Goal: Transaction & Acquisition: Obtain resource

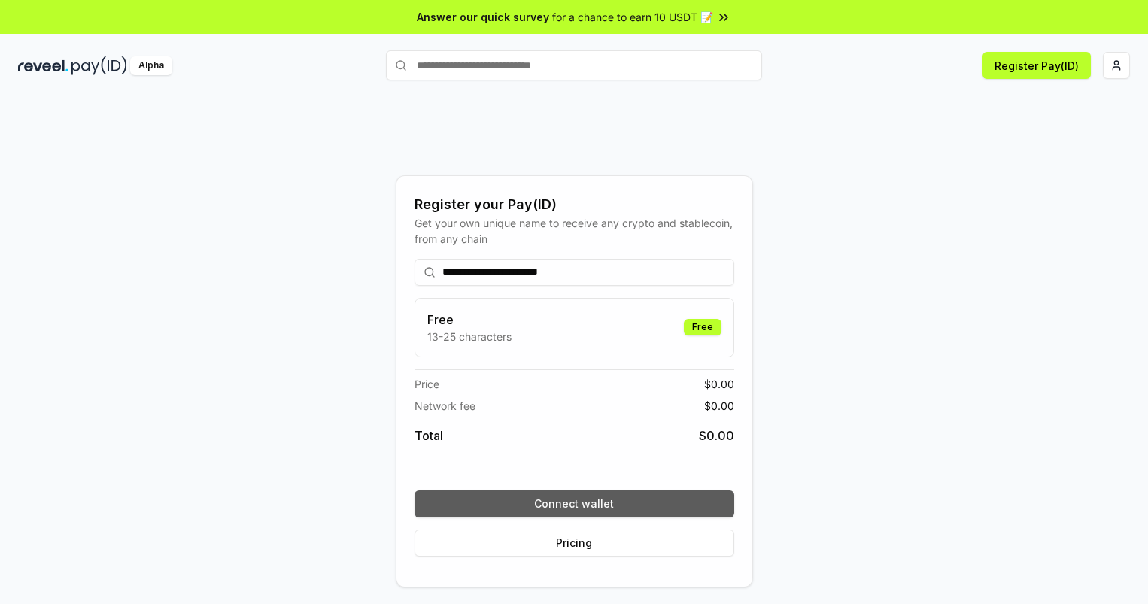
type input "**********"
click at [574, 503] on button "Connect wallet" at bounding box center [575, 504] width 320 height 27
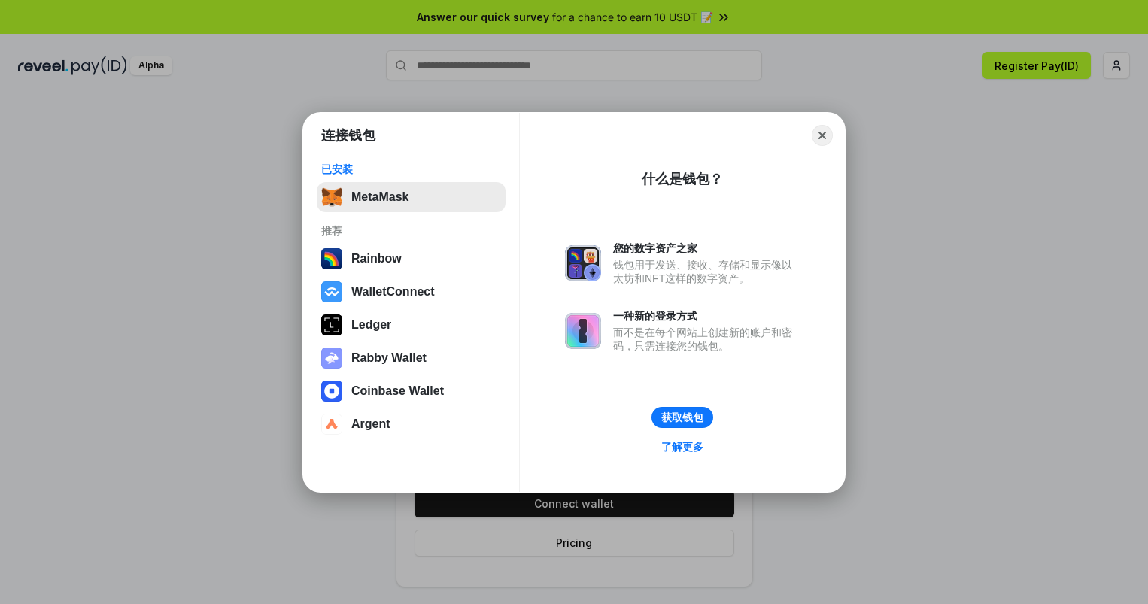
click at [411, 196] on button "MetaMask" at bounding box center [411, 197] width 189 height 30
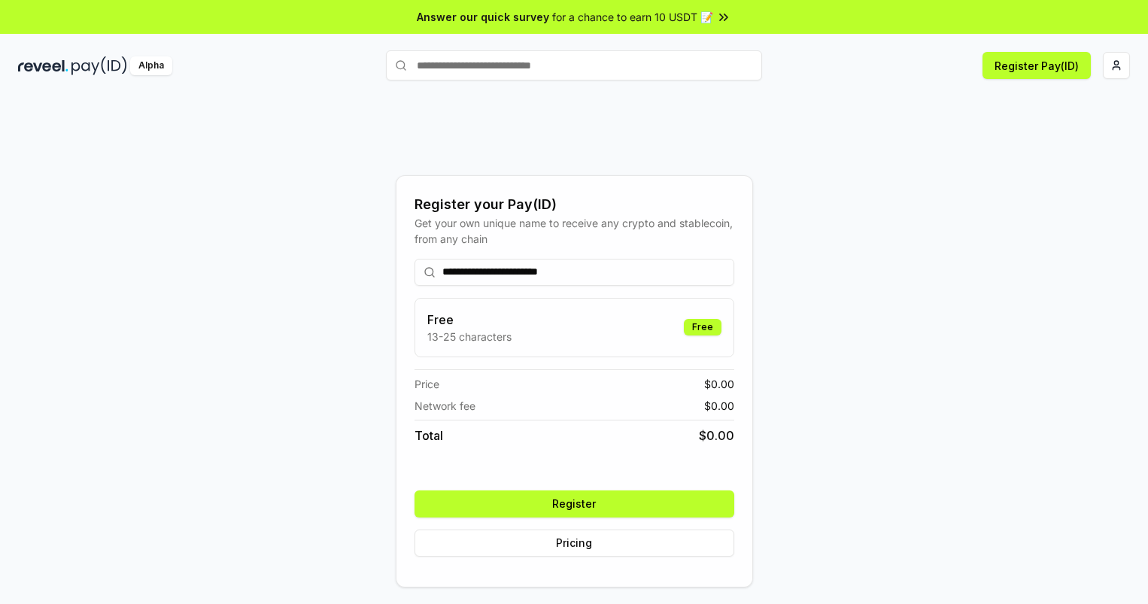
click at [574, 503] on button "Register" at bounding box center [575, 504] width 320 height 27
